Goal: Transaction & Acquisition: Purchase product/service

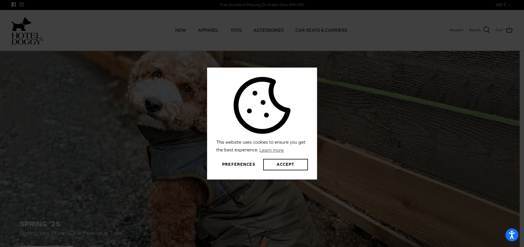
click at [355, 36] on div "This website uses cookies to ensure you get the best experience. Learn more Pre…" at bounding box center [262, 123] width 524 height 247
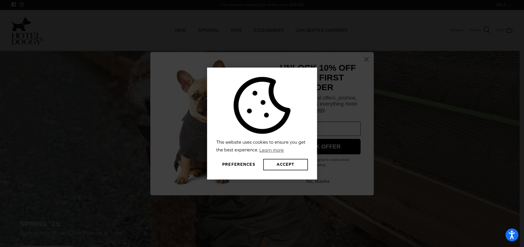
click at [284, 170] on button "Accept" at bounding box center [285, 164] width 45 height 11
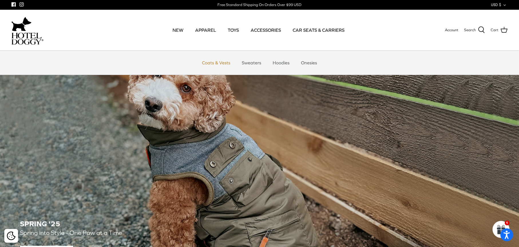
click at [215, 59] on link "Coats & Vests" at bounding box center [216, 62] width 39 height 17
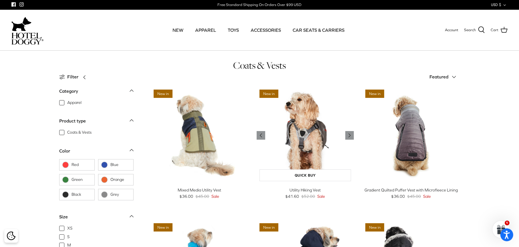
click at [310, 134] on img "Utility Hiking Vest" at bounding box center [305, 135] width 97 height 97
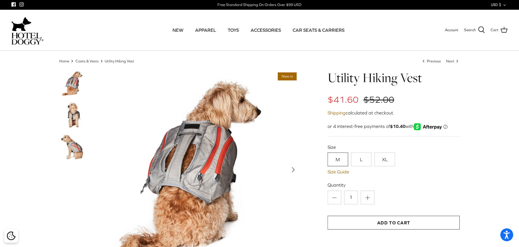
click at [69, 114] on img at bounding box center [73, 115] width 29 height 29
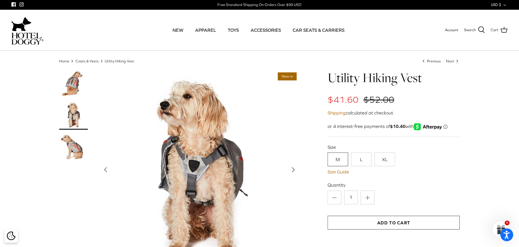
drag, startPoint x: 195, startPoint y: 201, endPoint x: 206, endPoint y: 202, distance: 10.7
click at [206, 202] on img at bounding box center [199, 170] width 200 height 200
click at [70, 145] on img at bounding box center [73, 147] width 29 height 29
